Goal: Task Accomplishment & Management: Use online tool/utility

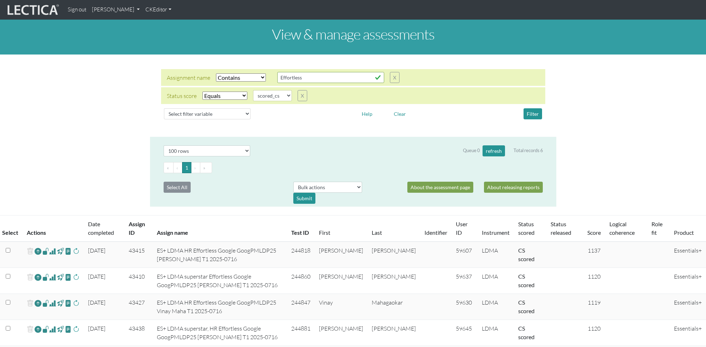
select select "icontains"
select select "scored_cs"
select select "100"
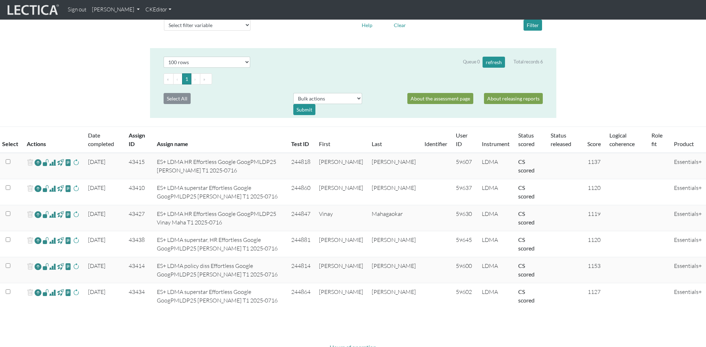
scroll to position [88, 0]
click at [265, 212] on td "ES+ LDMA HR Effortless Google GoogPMLDP25 Vinay Maha T1 2025-0716" at bounding box center [220, 219] width 134 height 26
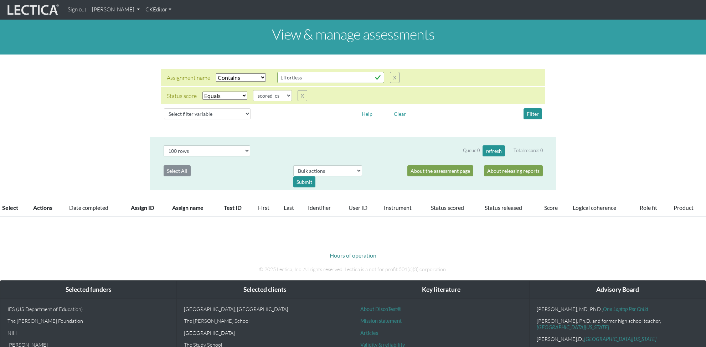
select select "icontains"
select select "scored_cs"
select select "100"
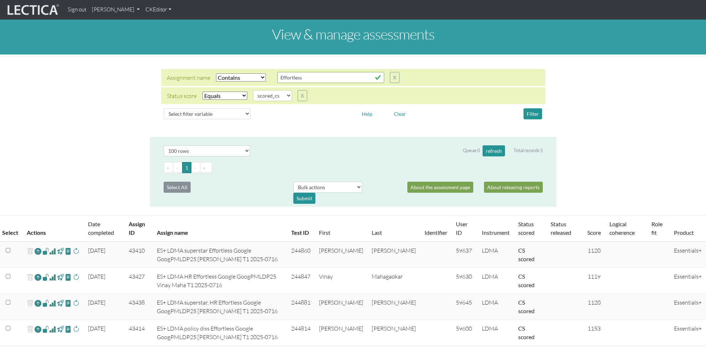
click at [218, 97] on select "Select filter Equals Does not equal" at bounding box center [224, 96] width 45 height 8
select select "not_iexact"
click at [191, 115] on select "Select filter variable Assignment name Assignment ID Clarity persuasive Clarity…" at bounding box center [207, 113] width 87 height 11
select select "user__last_name"
select select
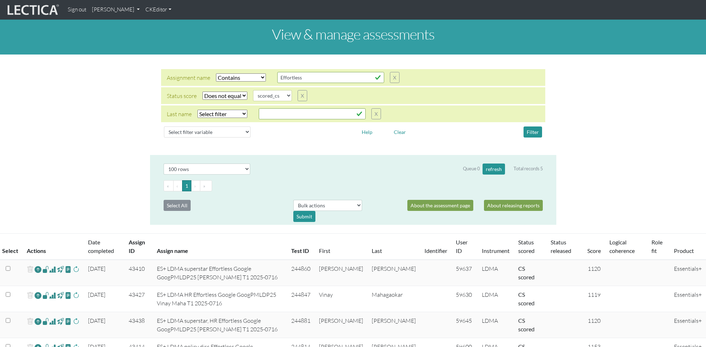
click at [224, 113] on select "Select filter Equals Does not equal Contains Does not contain Starts with Ends …" at bounding box center [222, 114] width 50 height 8
select select "iexact"
click at [279, 83] on input "text" at bounding box center [330, 77] width 107 height 11
type input "[PERSON_NAME]"
click at [535, 130] on button "Filter" at bounding box center [532, 131] width 19 height 11
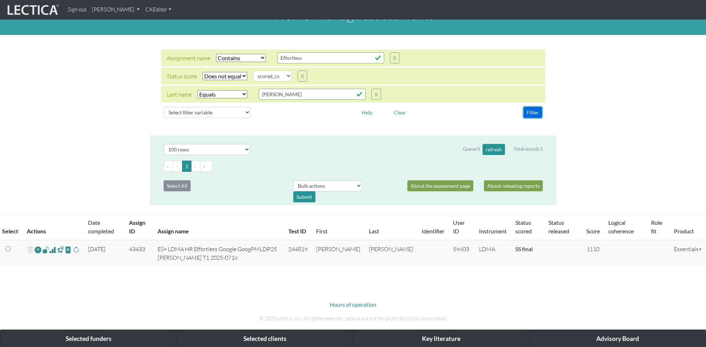
scroll to position [19, 0]
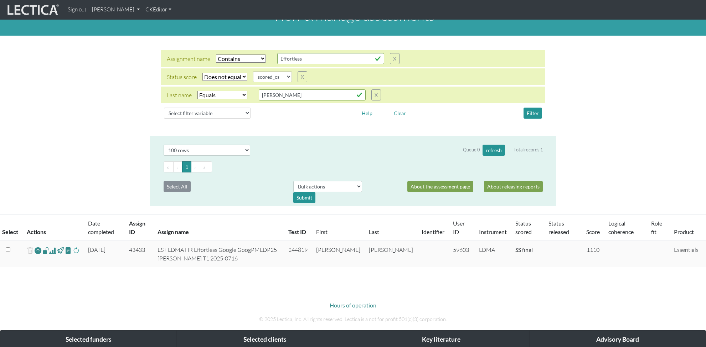
click at [224, 95] on select "Select filter Equals Does not equal Contains Does not contain Starts with Ends …" at bounding box center [222, 95] width 50 height 8
select select "not_iexact"
click at [226, 75] on select "Select filter Equals Does not equal" at bounding box center [224, 77] width 45 height 8
select select "iexact"
click at [535, 112] on button "Filter" at bounding box center [532, 113] width 19 height 11
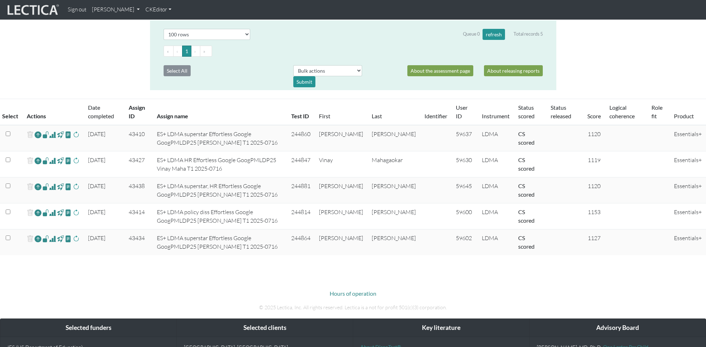
scroll to position [134, 0]
